Goal: Task Accomplishment & Management: Use online tool/utility

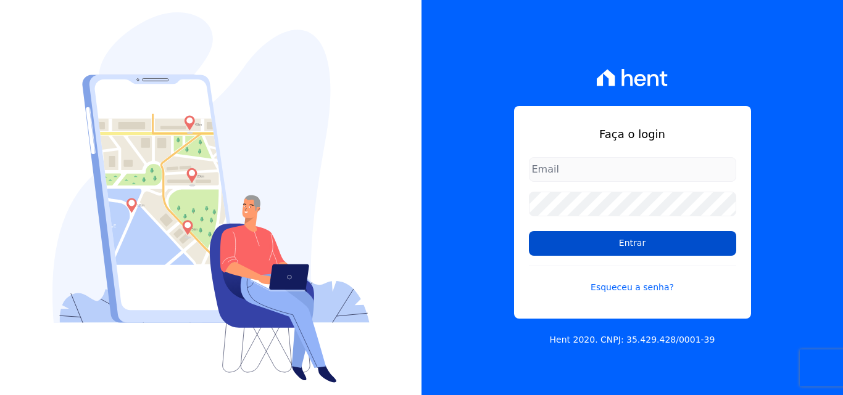
type input "atendimentooasis@celinaguimaraes.com.br"
click at [628, 244] on input "Entrar" at bounding box center [632, 243] width 207 height 25
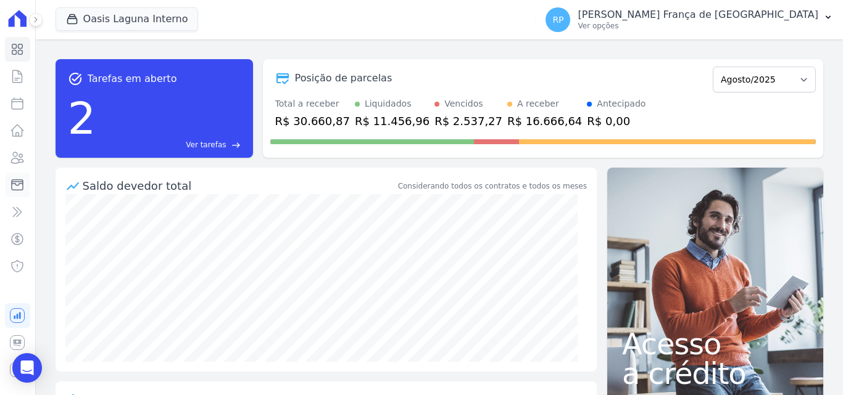
click at [21, 188] on icon at bounding box center [17, 185] width 15 height 15
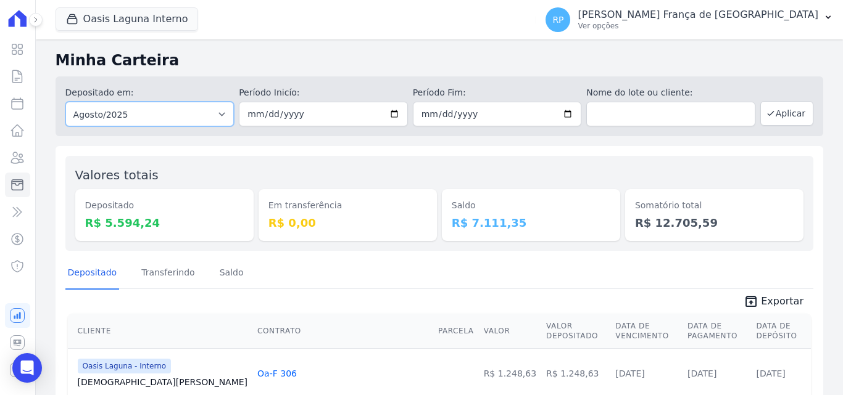
click at [96, 107] on select "Todos os meses Janeiro/2020 Fevereiro/2020 Março/2020 Abril/2020 Maio/2020 Junh…" at bounding box center [149, 114] width 169 height 25
select select "all"
click at [65, 102] on select "Todos os meses Janeiro/2020 Fevereiro/2020 Março/2020 Abril/2020 Maio/2020 Junh…" at bounding box center [149, 114] width 169 height 25
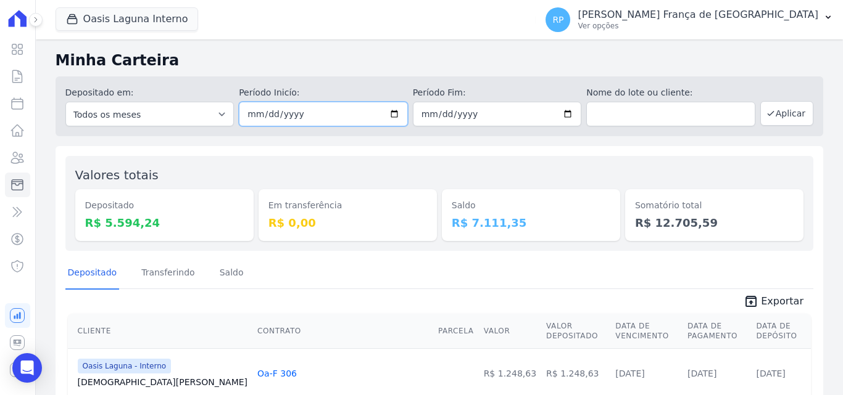
click at [389, 112] on input "date" at bounding box center [323, 114] width 169 height 25
type input "[DATE]"
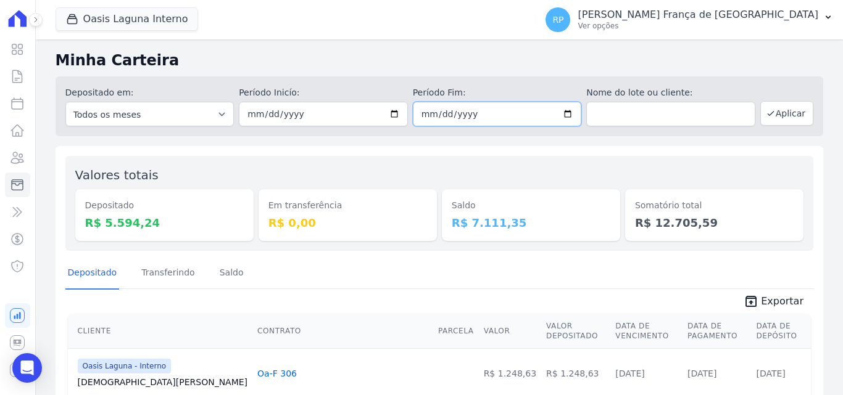
click at [567, 110] on input "date" at bounding box center [497, 114] width 169 height 25
type input "[DATE]"
click at [784, 116] on button "Aplicar" at bounding box center [786, 113] width 53 height 25
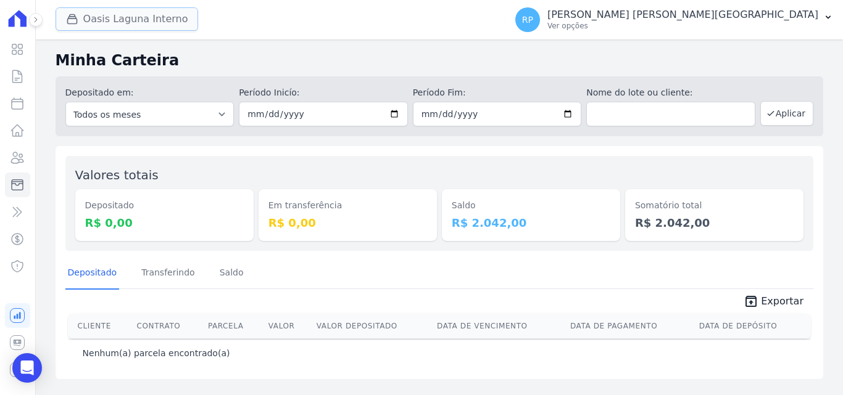
click at [93, 17] on button "Oasis Laguna Interno" at bounding box center [127, 18] width 143 height 23
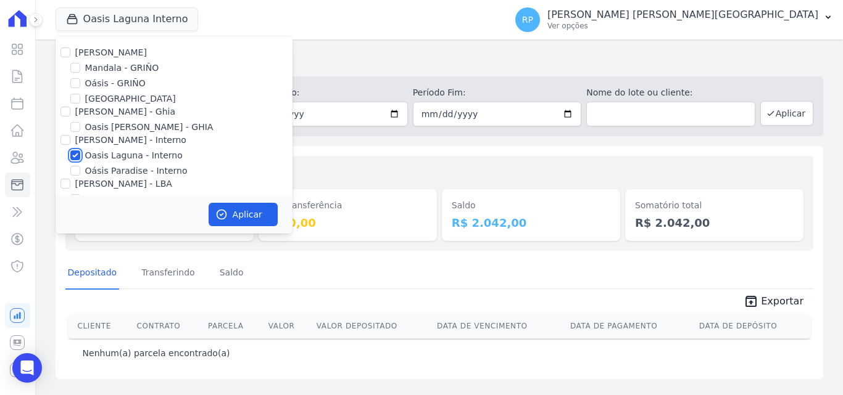
click at [73, 152] on input "Oasis Laguna - Interno" at bounding box center [75, 156] width 10 height 10
checkbox input "false"
click at [75, 81] on input "Oásis - GRIÑO" at bounding box center [75, 83] width 10 height 10
checkbox input "true"
click at [250, 213] on button "Aplicar" at bounding box center [243, 214] width 69 height 23
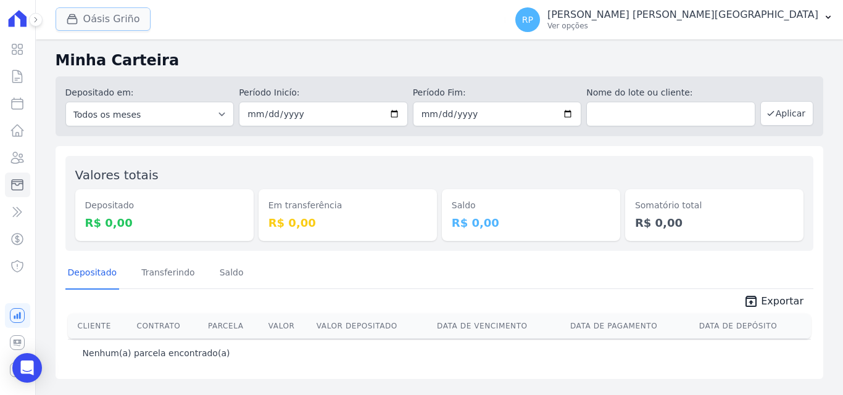
click at [76, 12] on button "Oásis Griño" at bounding box center [103, 18] width 95 height 23
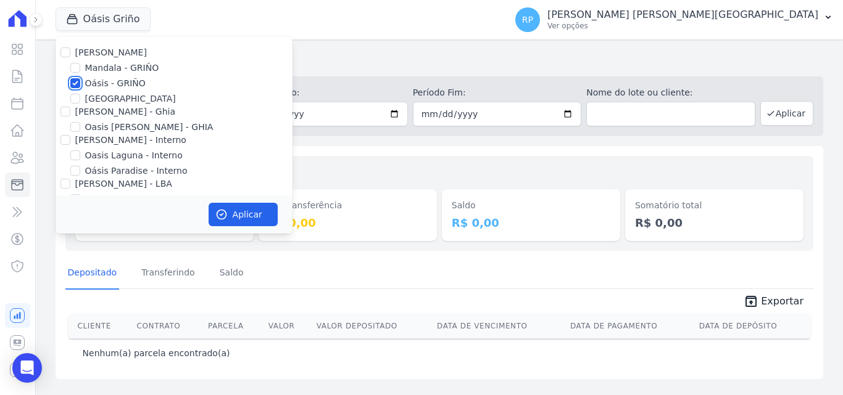
click at [72, 83] on input "Oásis - GRIÑO" at bounding box center [75, 83] width 10 height 10
checkbox input "false"
click at [67, 113] on input "[PERSON_NAME] - Ghia" at bounding box center [65, 112] width 10 height 10
checkbox input "true"
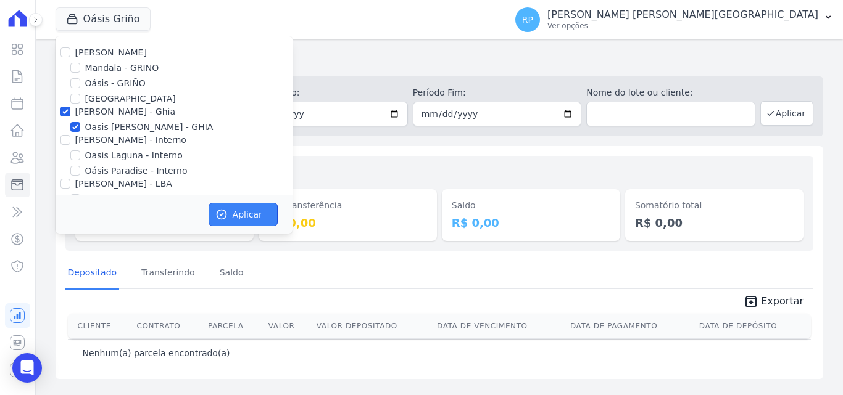
click at [245, 217] on button "Aplicar" at bounding box center [243, 214] width 69 height 23
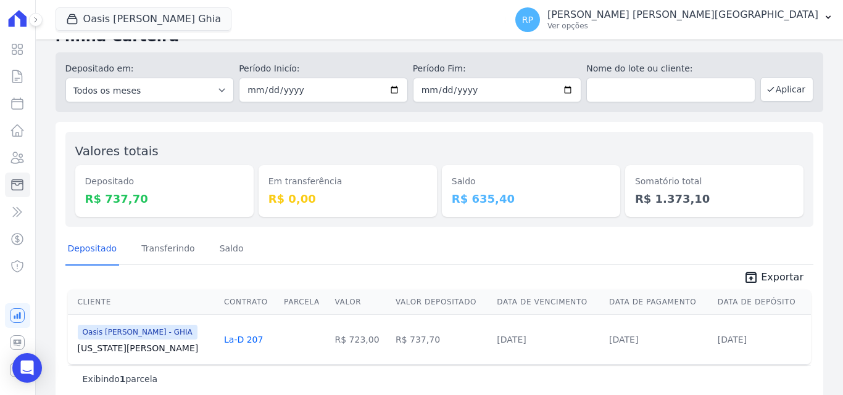
scroll to position [44, 0]
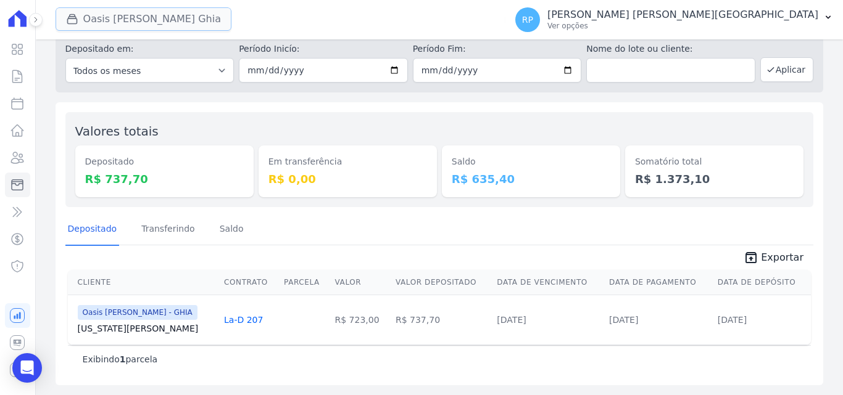
click at [78, 19] on icon "button" at bounding box center [72, 19] width 12 height 12
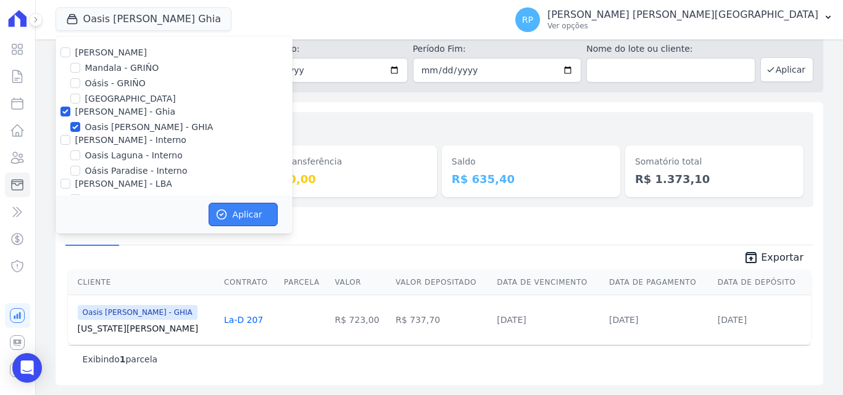
click at [253, 207] on button "Aplicar" at bounding box center [243, 214] width 69 height 23
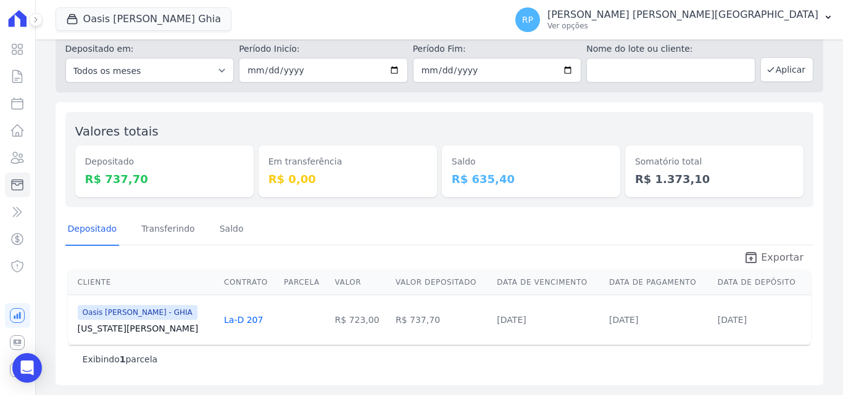
click at [794, 256] on link "unarchive Exportar" at bounding box center [774, 258] width 80 height 17
click at [116, 23] on button "Oasis Celina Guimaraes Ghia" at bounding box center [144, 18] width 176 height 23
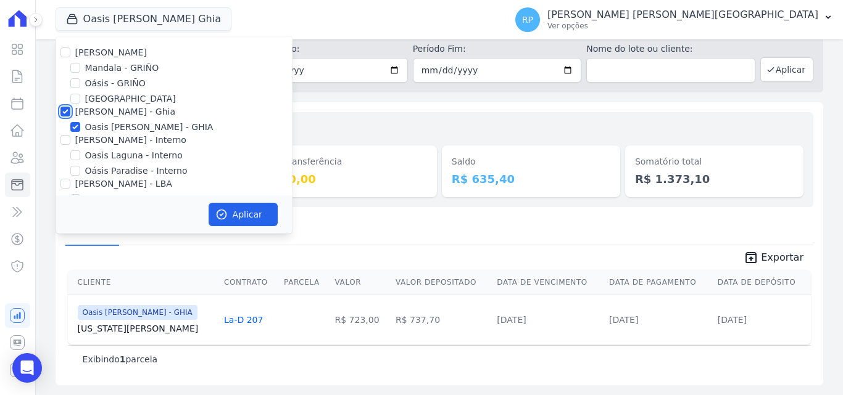
click at [67, 112] on input "[PERSON_NAME] - Ghia" at bounding box center [65, 112] width 10 height 10
checkbox input "false"
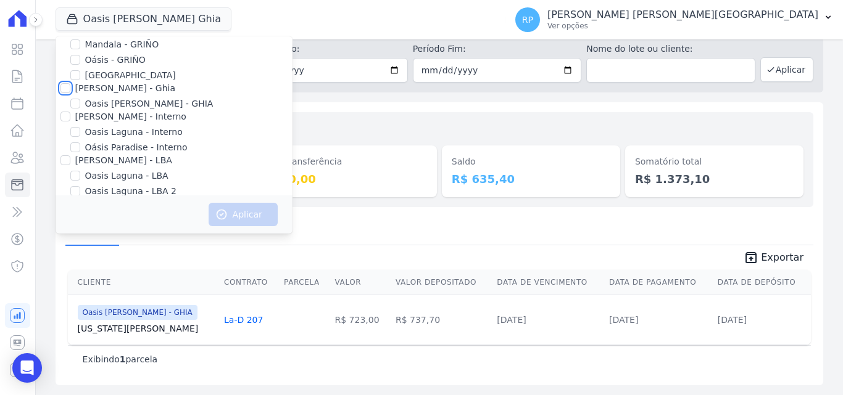
scroll to position [36, 0]
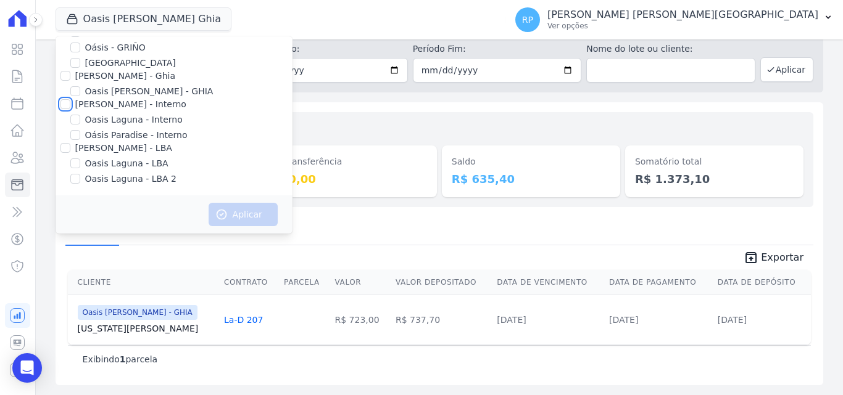
click at [67, 103] on input "[PERSON_NAME] - Interno" at bounding box center [65, 104] width 10 height 10
checkbox input "true"
click at [236, 219] on button "Aplicar" at bounding box center [243, 214] width 69 height 23
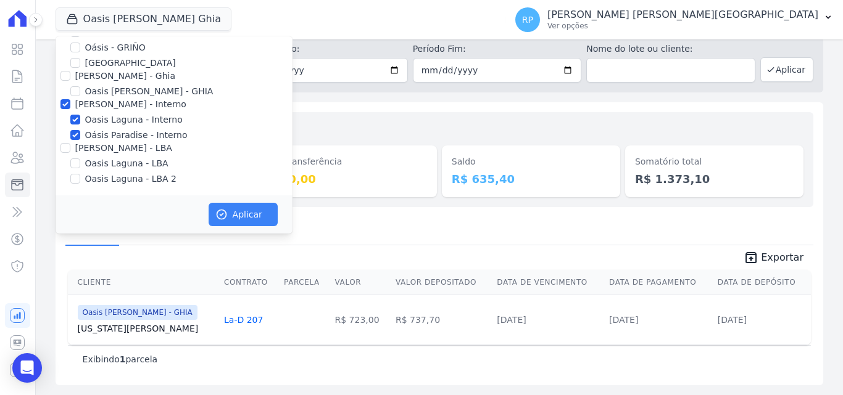
scroll to position [33, 0]
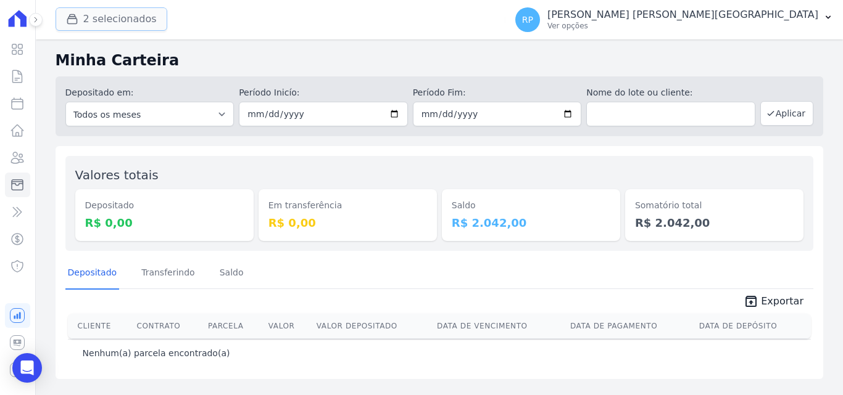
click at [125, 14] on button "2 selecionados" at bounding box center [112, 18] width 112 height 23
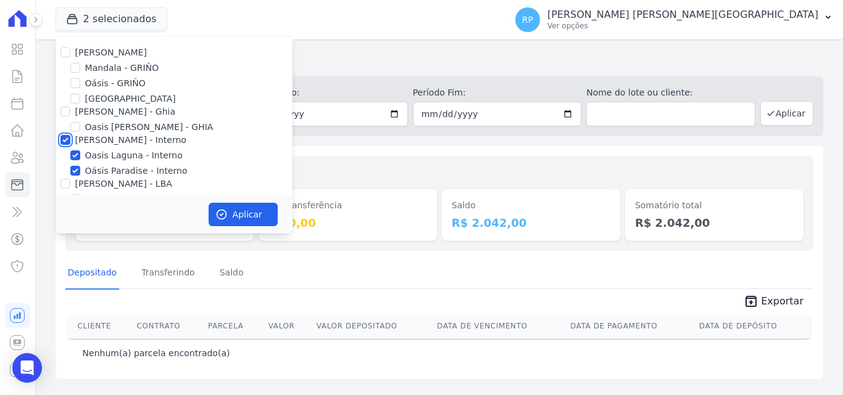
click at [62, 144] on input "[PERSON_NAME] - Interno" at bounding box center [65, 140] width 10 height 10
checkbox input "false"
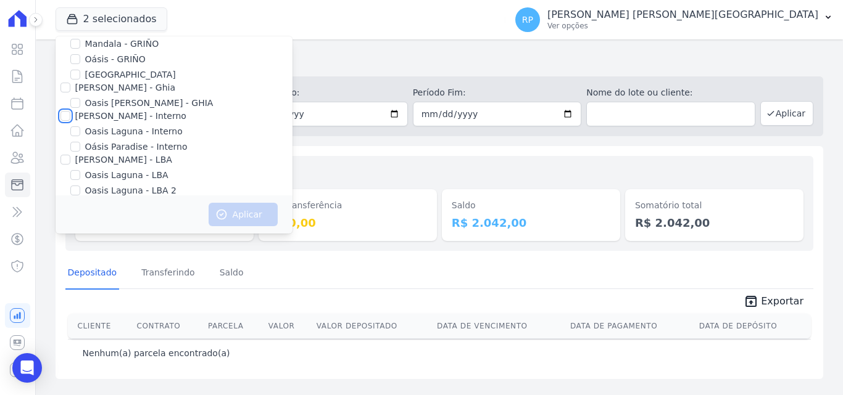
scroll to position [36, 0]
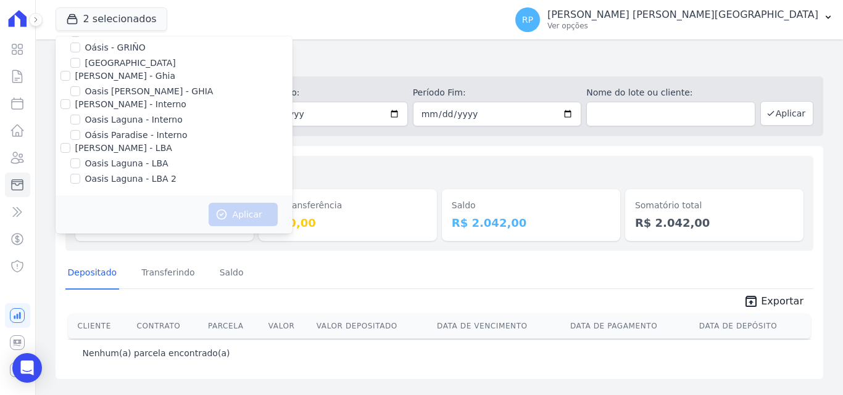
click at [65, 141] on div "Oásis Paradise - Interno" at bounding box center [174, 135] width 237 height 13
click at [63, 143] on div at bounding box center [65, 148] width 10 height 12
click at [64, 148] on input "[PERSON_NAME] - LBA" at bounding box center [65, 148] width 10 height 10
checkbox input "true"
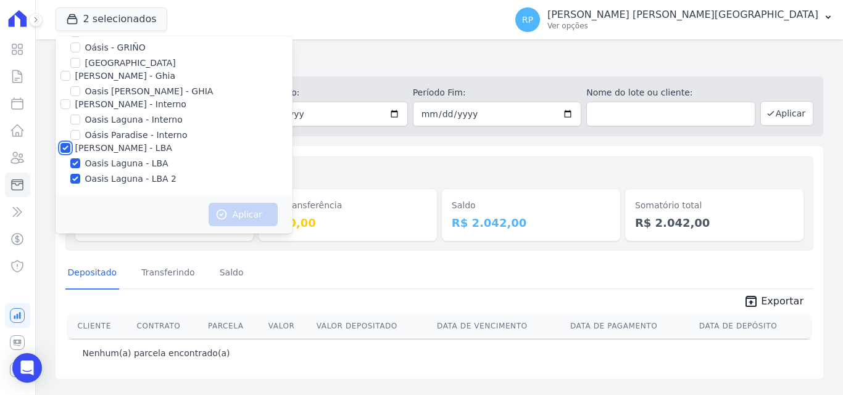
checkbox input "true"
click at [241, 221] on button "Aplicar" at bounding box center [243, 214] width 69 height 23
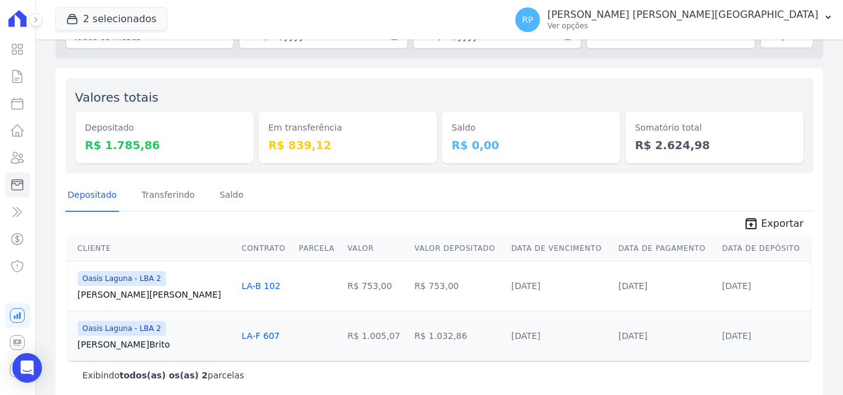
scroll to position [94, 0]
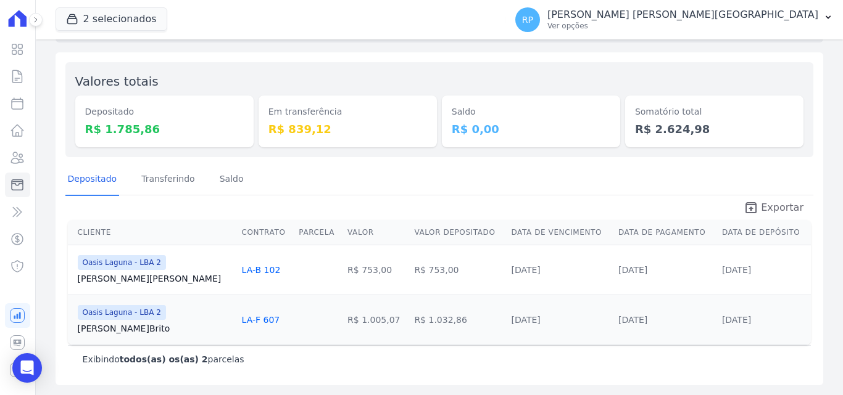
click at [748, 212] on icon "unarchive" at bounding box center [750, 208] width 15 height 15
